Goal: Task Accomplishment & Management: Use online tool/utility

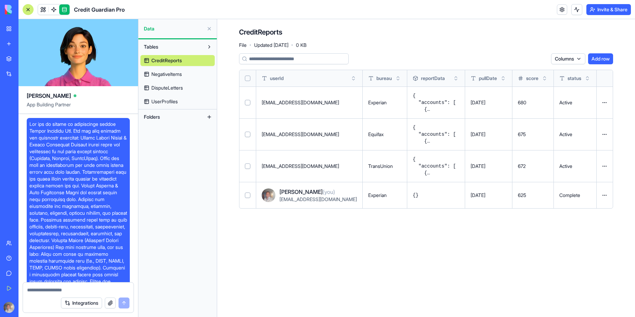
scroll to position [3451, 0]
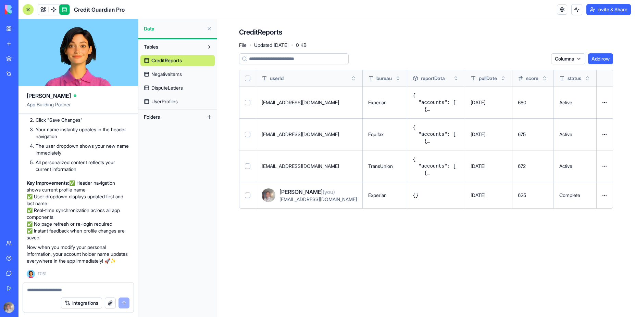
click at [334, 278] on main "CreditReports File · Updated [DATE] · 0 KB Columns Add row userId bureau report…" at bounding box center [426, 168] width 418 height 298
click at [176, 77] on span "NegativeItems" at bounding box center [166, 74] width 30 height 7
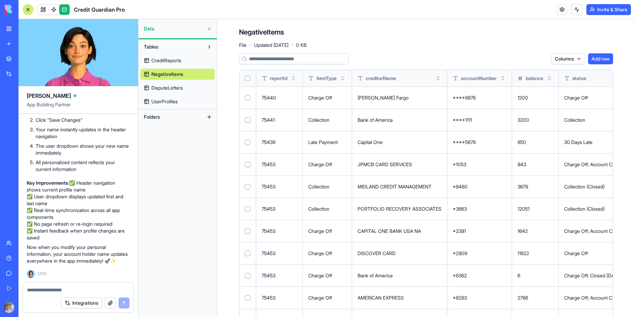
click at [177, 87] on span "DisputeLetters" at bounding box center [166, 88] width 31 height 7
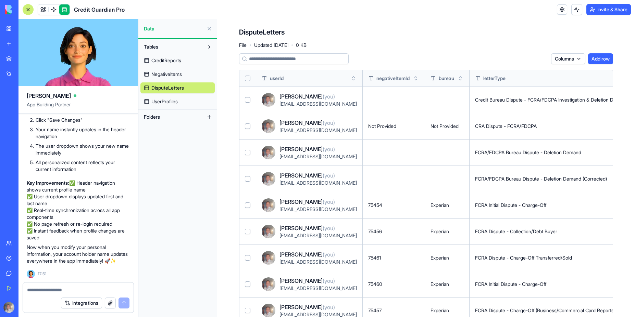
click at [511, 207] on div "FCRA Initial Dispute - Charge-Off" at bounding box center [559, 205] width 168 height 7
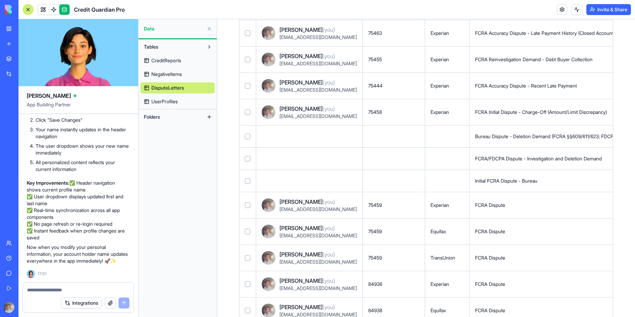
scroll to position [369, 0]
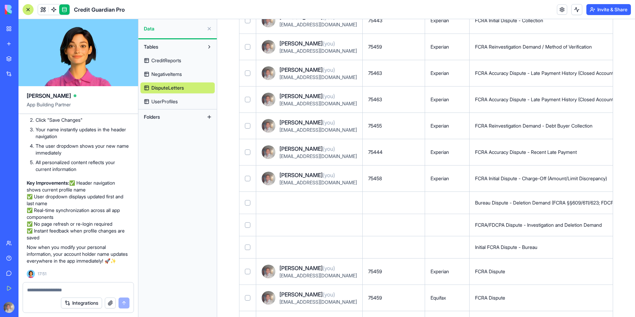
click at [169, 103] on span "UserProfiles" at bounding box center [164, 101] width 26 height 7
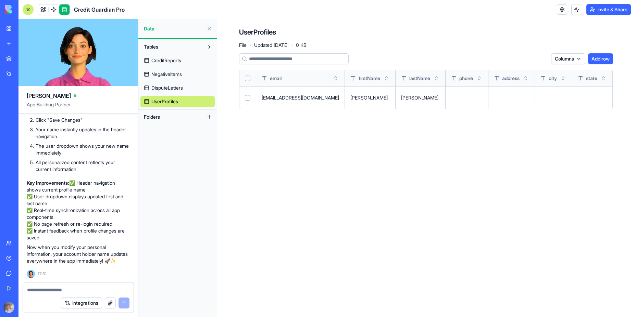
click at [0, 0] on button at bounding box center [0, 0] width 0 height 0
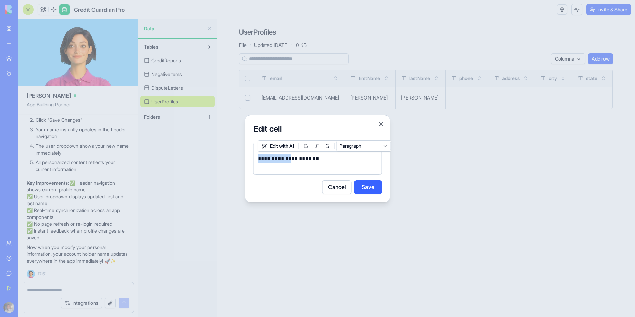
drag, startPoint x: 288, startPoint y: 160, endPoint x: 243, endPoint y: 160, distance: 44.2
click at [243, 160] on body "BETA My Workspace New app Marketplace Integrations Recent [PERSON_NAME] del [PE…" at bounding box center [317, 158] width 635 height 317
click at [371, 188] on button "Save" at bounding box center [367, 187] width 27 height 14
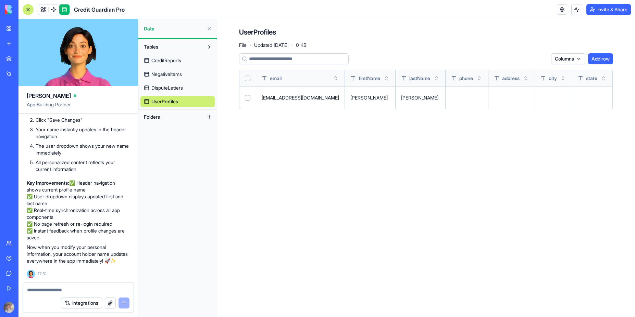
click at [436, 110] on div "Columns Add row email [PERSON_NAME] phone address city state zipCode ssn dateOf…" at bounding box center [426, 83] width 374 height 61
click at [169, 214] on div "Tables CreditReports NegativeItems DisputeLetters UserProfiles Folders" at bounding box center [177, 178] width 78 height 278
click at [74, 264] on p "Now when you modify your personal information, your account holder name updates…" at bounding box center [78, 254] width 103 height 21
click at [76, 265] on div "✅ Account Holder Name Now Updates Instantly! Perfect! Your account holder name …" at bounding box center [78, 120] width 103 height 294
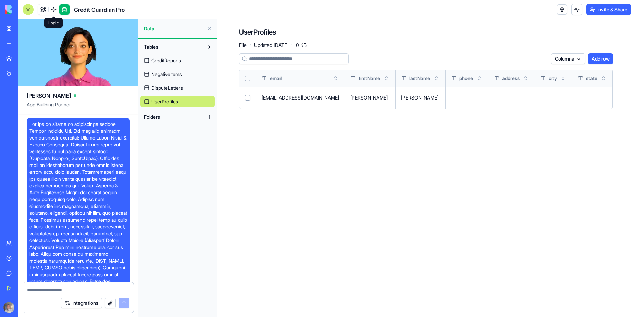
click at [55, 10] on span at bounding box center [53, 9] width 19 height 19
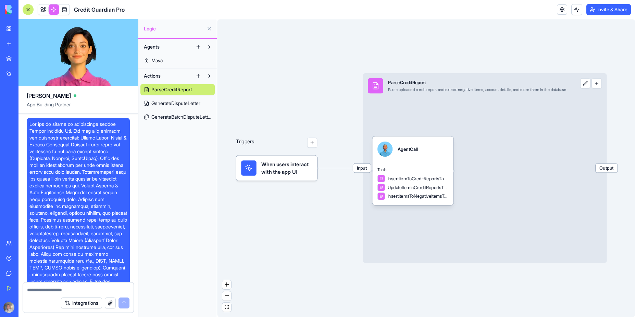
click at [275, 168] on span "When users interact with the app UI" at bounding box center [286, 168] width 51 height 15
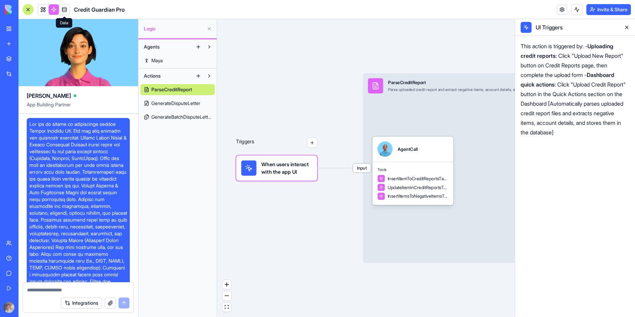
click at [64, 8] on link at bounding box center [64, 9] width 10 height 10
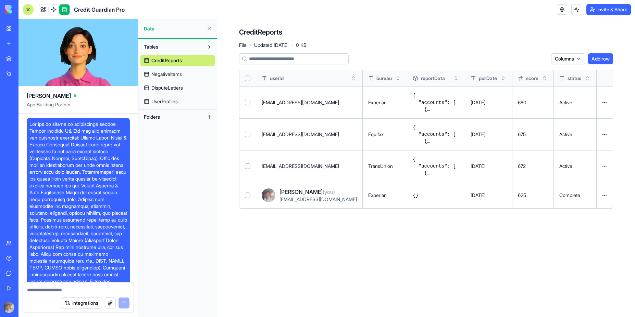
click at [603, 101] on html "BETA My Workspace New app Marketplace Integrations Recent [PERSON_NAME] del [PE…" at bounding box center [317, 158] width 635 height 317
click at [584, 117] on div "Delete" at bounding box center [588, 116] width 40 height 11
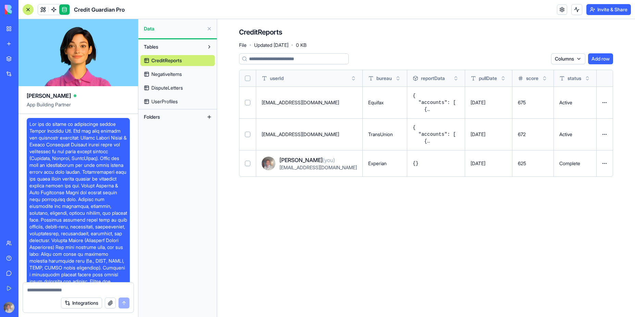
click at [604, 105] on html "BETA My Workspace New app Marketplace Integrations Recent [PERSON_NAME] del [PE…" at bounding box center [317, 158] width 635 height 317
click at [581, 117] on div "Delete" at bounding box center [588, 116] width 40 height 11
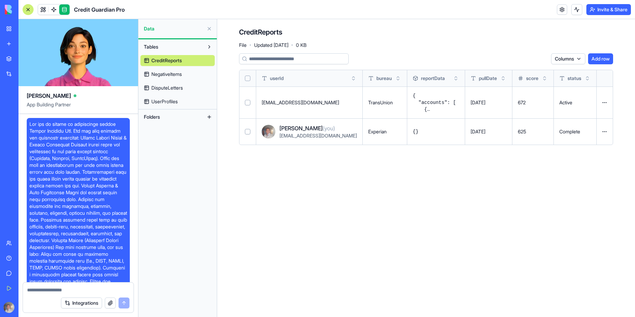
click at [605, 103] on html "BETA My Workspace New app Marketplace Integrations Recent [PERSON_NAME] del [PE…" at bounding box center [317, 158] width 635 height 317
click at [580, 116] on div "Delete" at bounding box center [588, 116] width 40 height 11
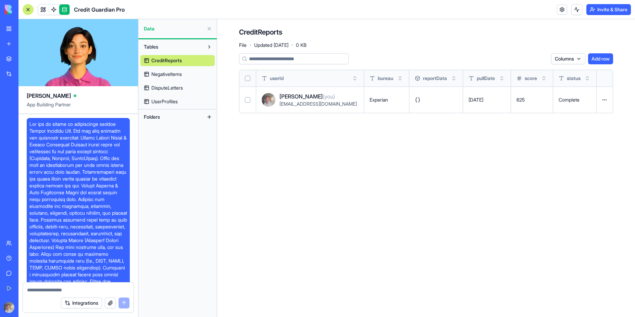
click at [179, 73] on span "NegativeItems" at bounding box center [166, 74] width 30 height 7
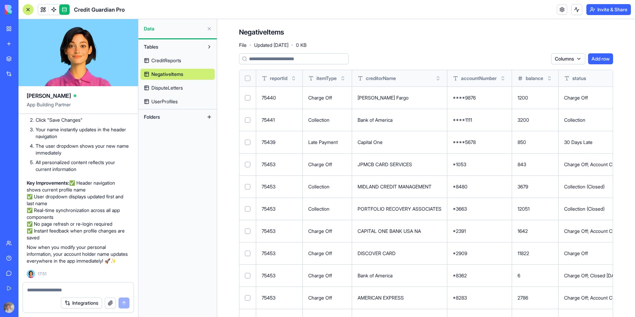
scroll to position [3451, 0]
click at [45, 12] on link at bounding box center [43, 9] width 10 height 10
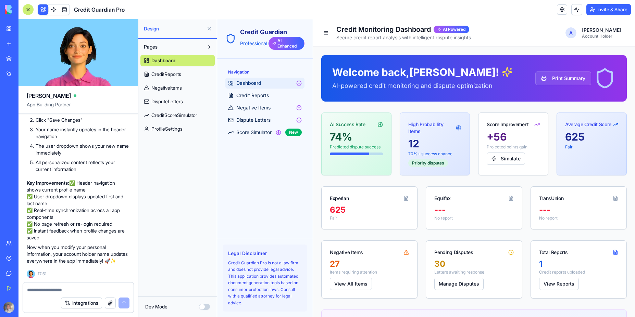
click at [443, 154] on p "70%+ success chance" at bounding box center [434, 153] width 53 height 5
click at [426, 166] on div "Priority disputes" at bounding box center [428, 164] width 40 height 8
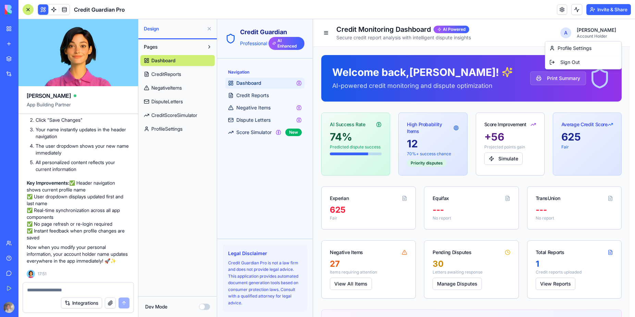
click at [572, 48] on link "Profile Settings" at bounding box center [583, 48] width 68 height 7
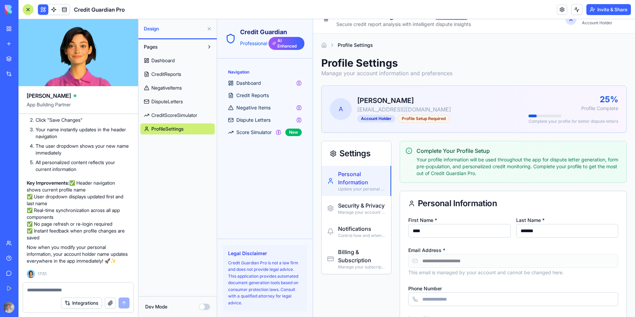
scroll to position [21, 0]
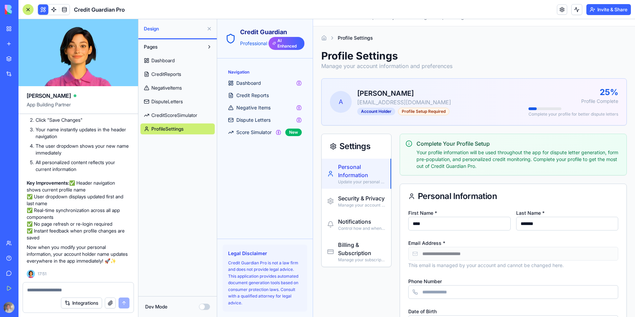
click at [443, 219] on input "****" at bounding box center [459, 224] width 102 height 14
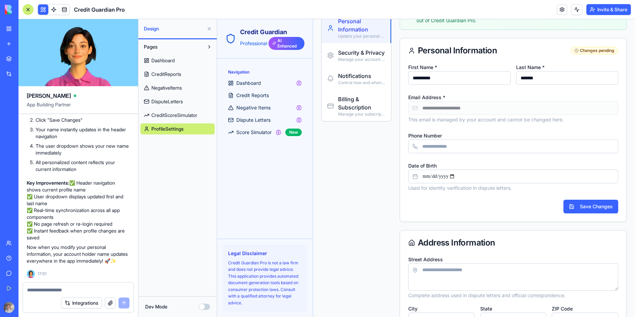
scroll to position [226, 0]
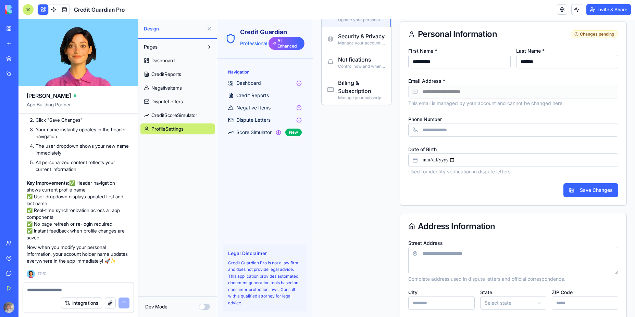
type input "*********"
click at [585, 194] on button "Save Changes" at bounding box center [590, 190] width 55 height 14
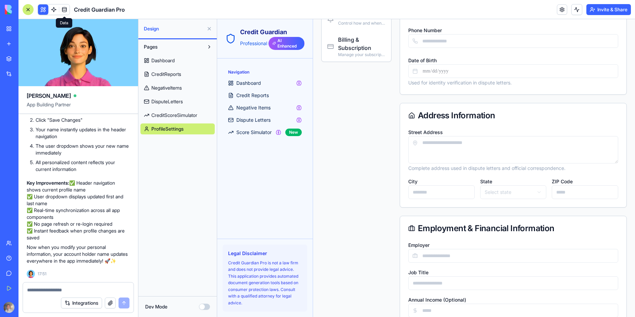
click at [64, 10] on link at bounding box center [64, 9] width 10 height 10
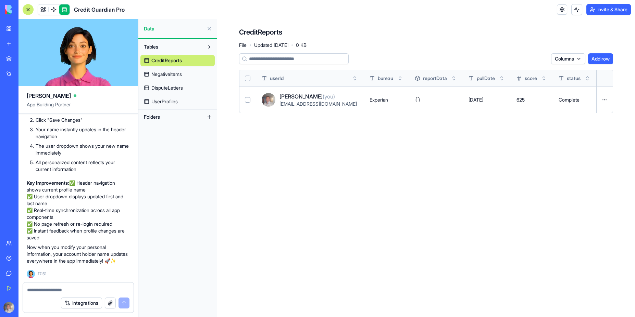
click at [175, 100] on span "UserProfiles" at bounding box center [164, 101] width 26 height 7
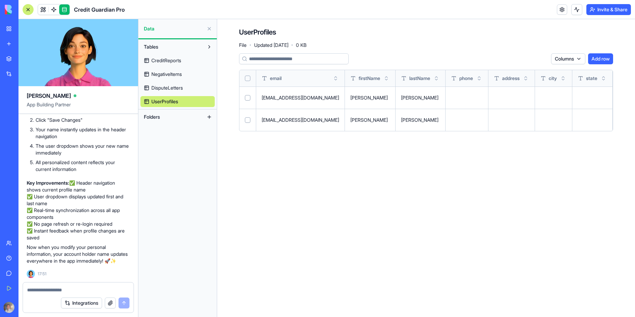
click at [249, 120] on button "Select row" at bounding box center [247, 119] width 5 height 5
click at [247, 99] on button "Select row" at bounding box center [247, 97] width 5 height 5
click at [247, 99] on button "Select row" at bounding box center [247, 98] width 5 height 5
click at [43, 10] on link at bounding box center [43, 9] width 10 height 10
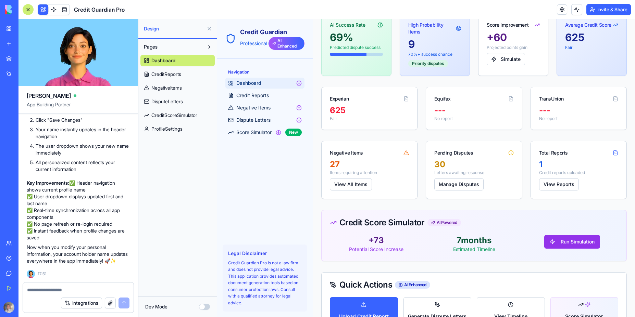
scroll to position [123, 0]
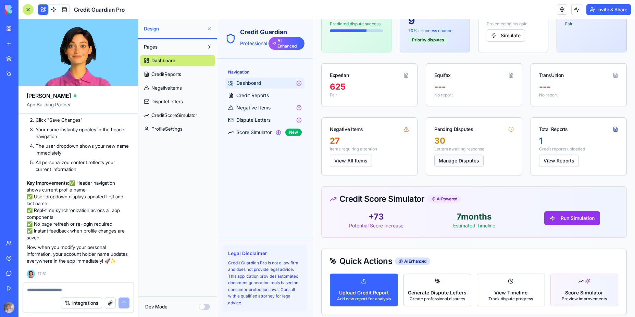
click at [459, 162] on button "Manage Disputes" at bounding box center [458, 161] width 49 height 12
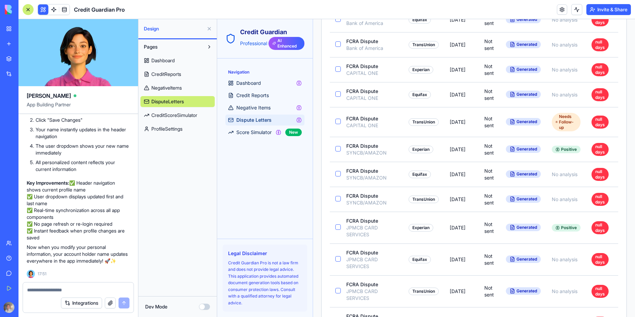
scroll to position [288, 0]
click at [339, 122] on button "button" at bounding box center [337, 121] width 5 height 5
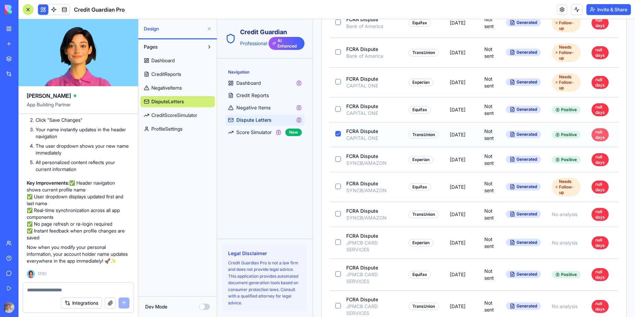
click at [596, 134] on div "null days" at bounding box center [599, 134] width 17 height 13
drag, startPoint x: 546, startPoint y: 136, endPoint x: 556, endPoint y: 135, distance: 9.3
click at [546, 136] on td "Generated" at bounding box center [523, 134] width 46 height 25
click at [557, 135] on icon at bounding box center [557, 135] width 4 height 4
click at [535, 136] on span "Generated" at bounding box center [526, 134] width 21 height 5
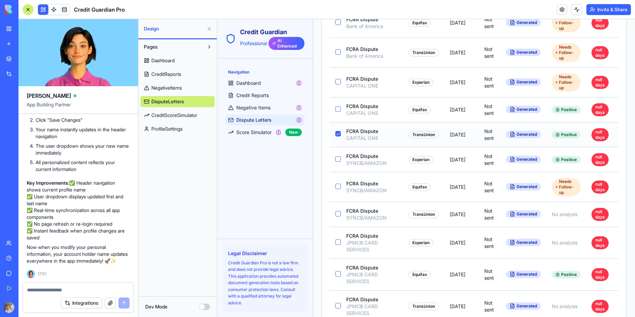
click at [522, 139] on td "Generated" at bounding box center [523, 134] width 46 height 25
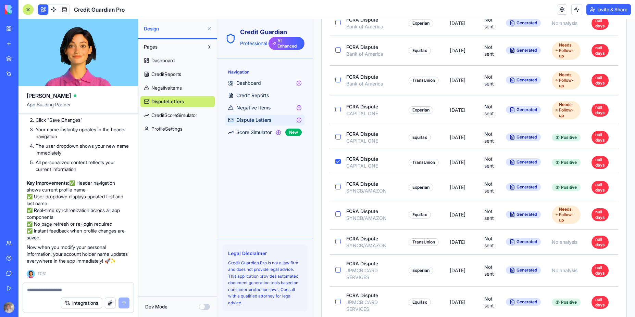
scroll to position [216, 0]
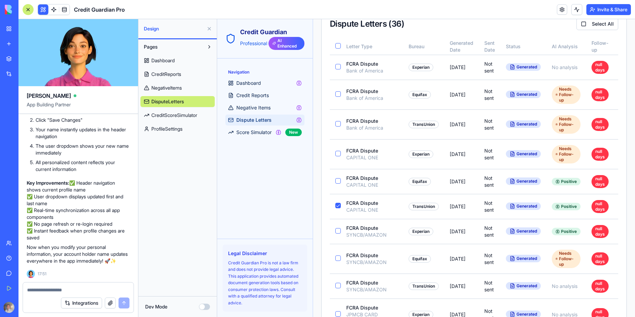
click at [261, 119] on span "Dispute Letters" at bounding box center [253, 120] width 35 height 7
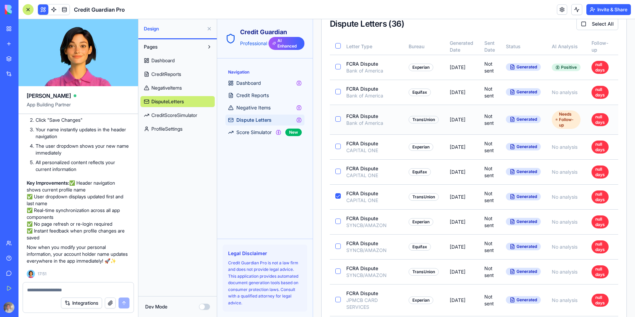
scroll to position [0, 0]
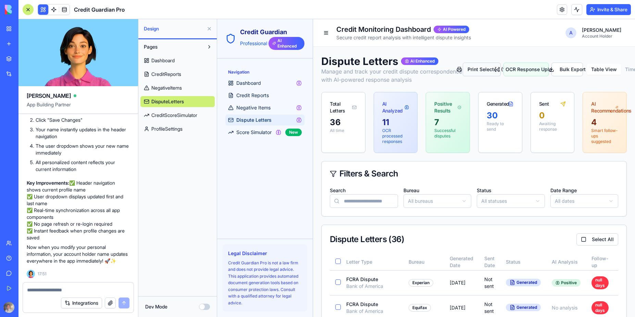
click at [472, 70] on button "Print Selected ( 1 )" at bounding box center [482, 70] width 38 height 14
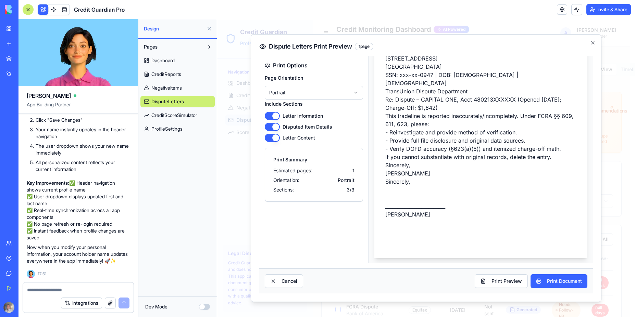
scroll to position [165, 0]
click at [498, 284] on button "Print Preview" at bounding box center [500, 282] width 53 height 14
